Goal: Navigation & Orientation: Go to known website

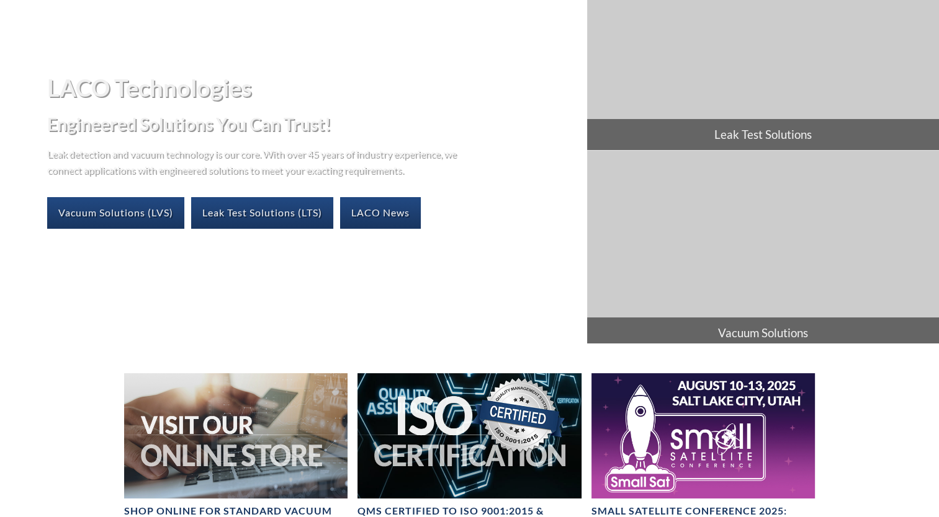
scroll to position [109, 0]
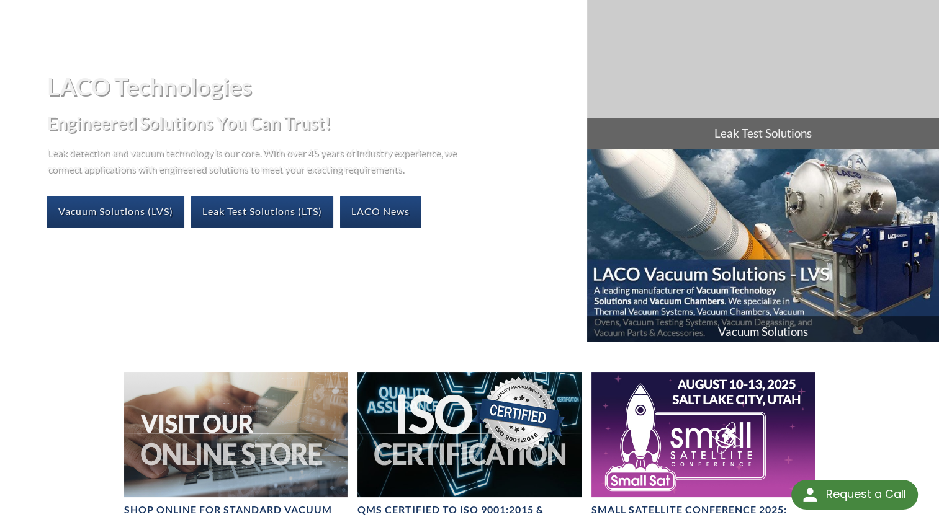
click at [734, 217] on img at bounding box center [763, 248] width 352 height 197
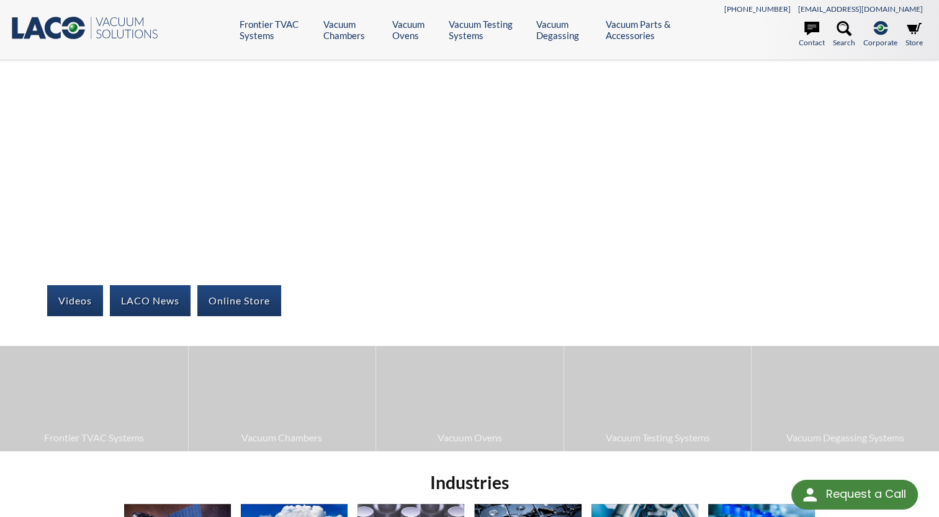
drag, startPoint x: 69, startPoint y: 35, endPoint x: 57, endPoint y: 16, distance: 22.4
click at [53, 19] on icon at bounding box center [53, 28] width 16 height 22
drag, startPoint x: 0, startPoint y: 0, endPoint x: 40, endPoint y: 29, distance: 48.9
click at [40, 29] on icon at bounding box center [35, 28] width 22 height 22
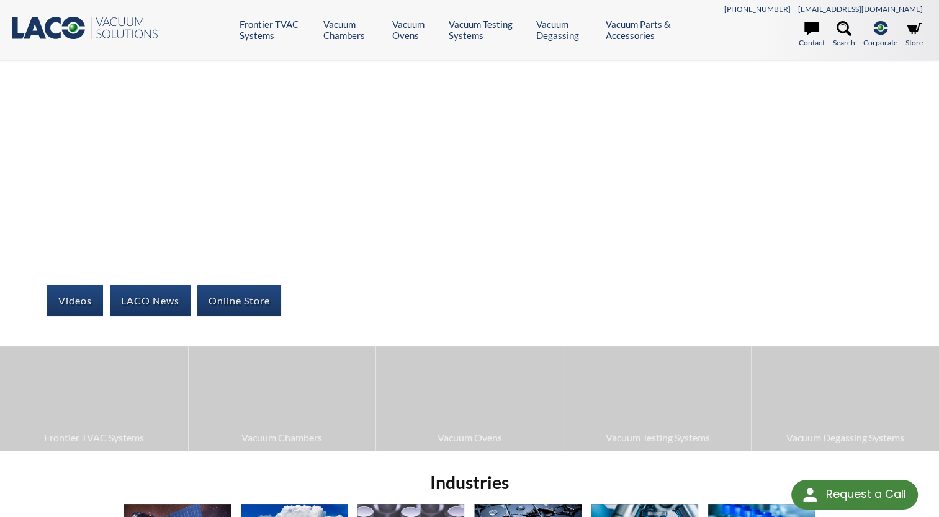
click at [40, 29] on icon at bounding box center [35, 28] width 22 height 22
click at [91, 27] on icon ".st0{fill:#193661;} .st1{fill:url(#SVGID_1_);} .st2{enable-background:new ;} .s…" at bounding box center [84, 28] width 149 height 25
